Goal: Task Accomplishment & Management: Manage account settings

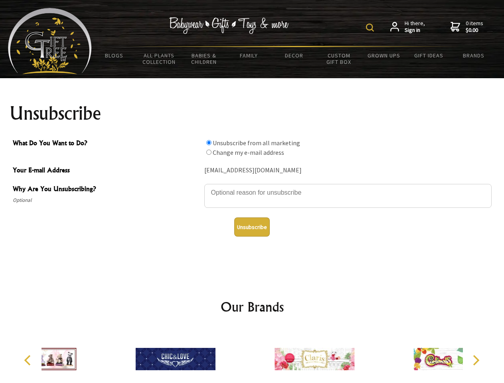
click at [371, 28] on img at bounding box center [370, 28] width 8 height 8
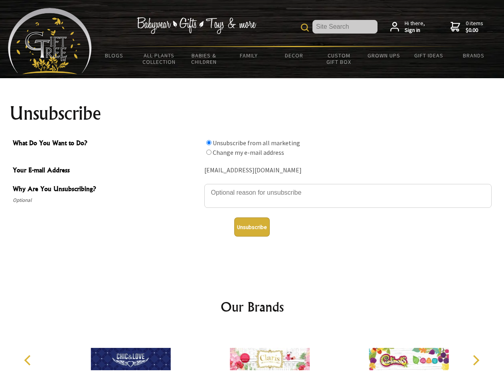
click at [252, 187] on textarea "Why Are You Unsubscribing?" at bounding box center [348, 196] width 288 height 24
click at [209, 143] on input "What Do You Want to Do?" at bounding box center [208, 142] width 5 height 5
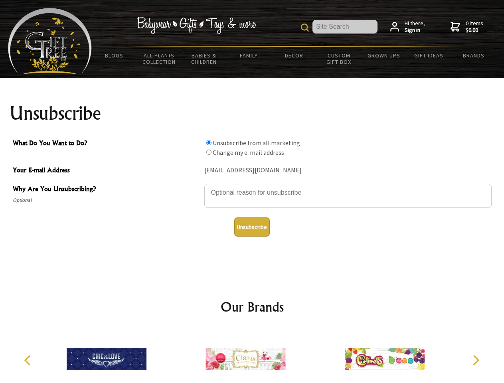
click at [209, 152] on input "What Do You Want to Do?" at bounding box center [208, 152] width 5 height 5
radio input "true"
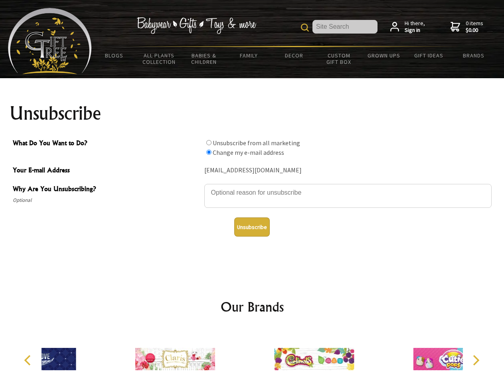
click at [252, 227] on button "Unsubscribe" at bounding box center [252, 227] width 36 height 19
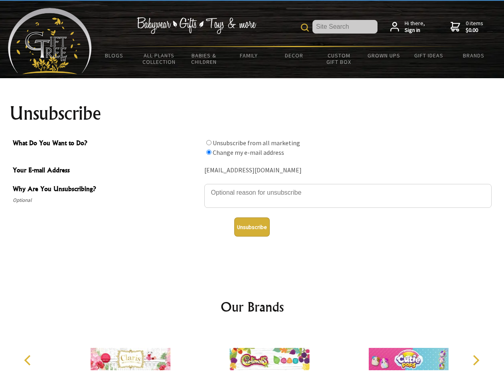
click at [252, 356] on div at bounding box center [269, 360] width 139 height 62
click at [29, 361] on icon "Previous" at bounding box center [28, 360] width 10 height 10
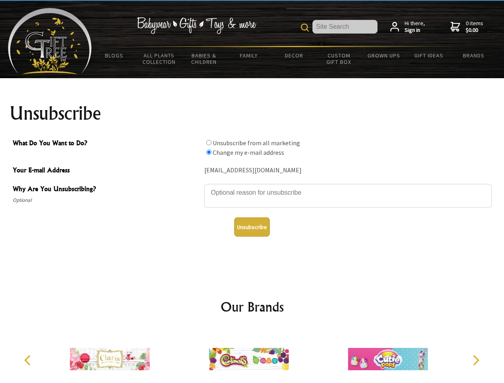
click at [476, 361] on icon "Next" at bounding box center [475, 360] width 10 height 10
